Goal: Task Accomplishment & Management: Manage account settings

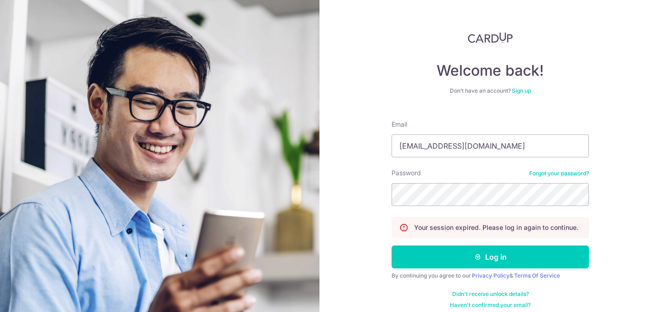
type input "[EMAIL_ADDRESS][DOMAIN_NAME]"
click at [391, 245] on button "Log in" at bounding box center [489, 256] width 197 height 23
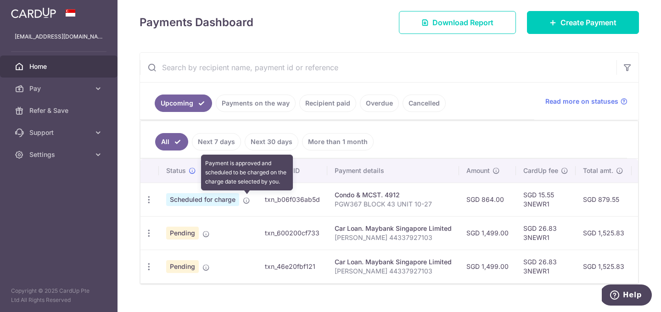
click at [246, 201] on icon at bounding box center [246, 200] width 7 height 7
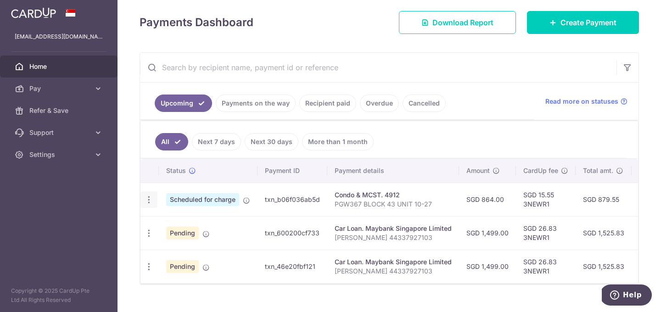
click at [149, 201] on icon "button" at bounding box center [149, 200] width 10 height 10
click at [171, 223] on span "Update payment" at bounding box center [198, 224] width 62 height 11
radio input "true"
type input "864.00"
type input "30/10/2025"
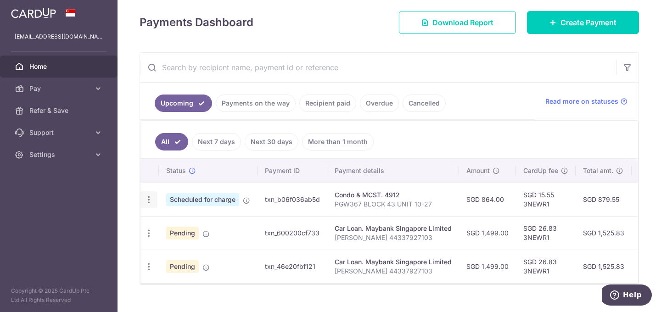
type input "PGW367 BLOCK 43 UNIT 10-27"
type input "3NEWR1"
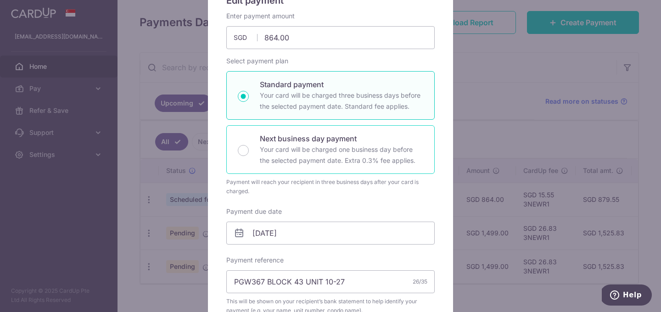
scroll to position [92, 0]
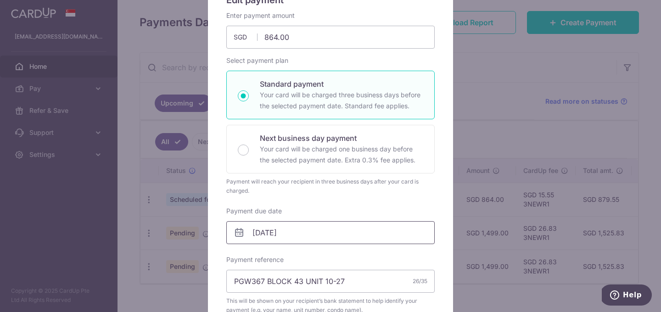
click at [262, 234] on input "30/10/2025" at bounding box center [330, 232] width 208 height 23
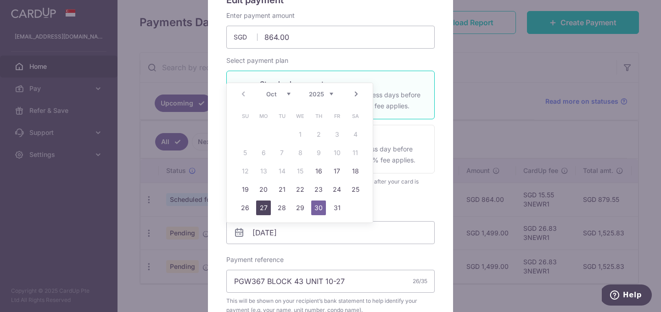
click at [264, 208] on link "27" at bounding box center [263, 207] width 15 height 15
type input "[DATE]"
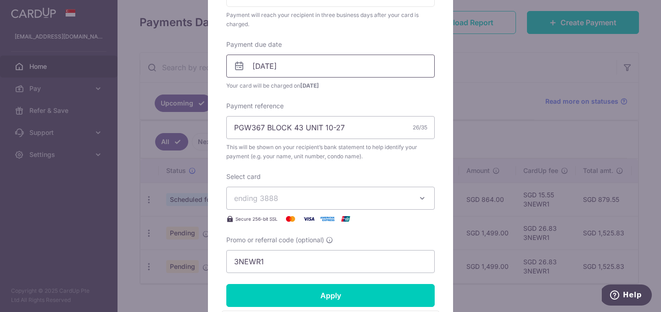
scroll to position [274, 0]
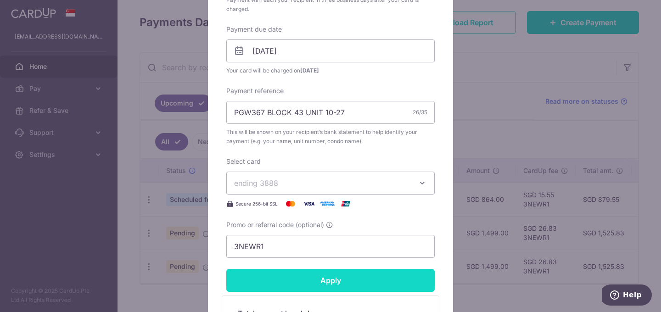
click at [299, 282] on input "Apply" at bounding box center [330, 280] width 208 height 23
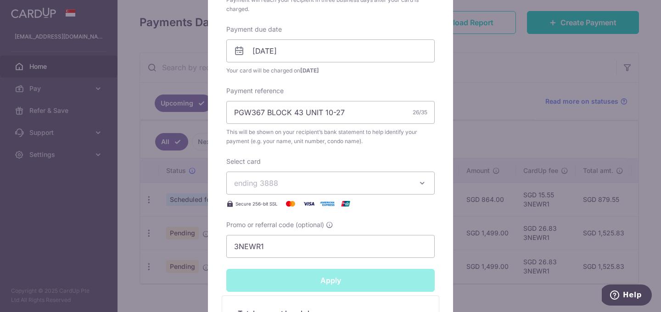
type input "Successfully Applied"
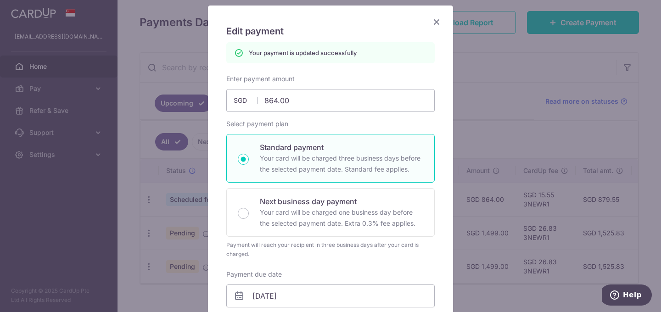
scroll to position [0, 0]
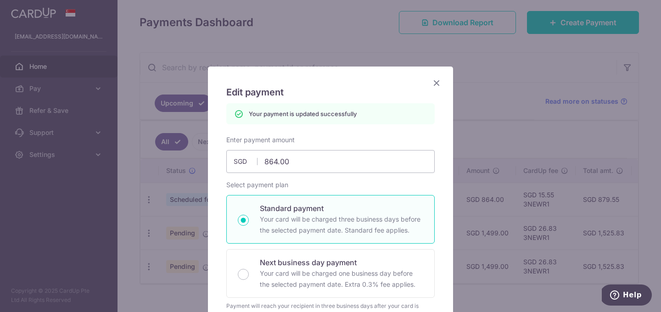
click at [434, 83] on icon "Close" at bounding box center [436, 82] width 11 height 11
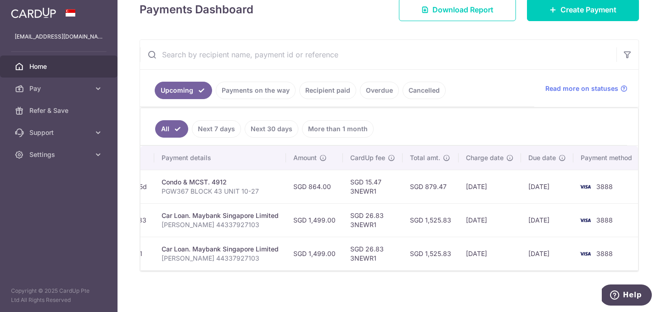
scroll to position [138, 0]
